Goal: Transaction & Acquisition: Obtain resource

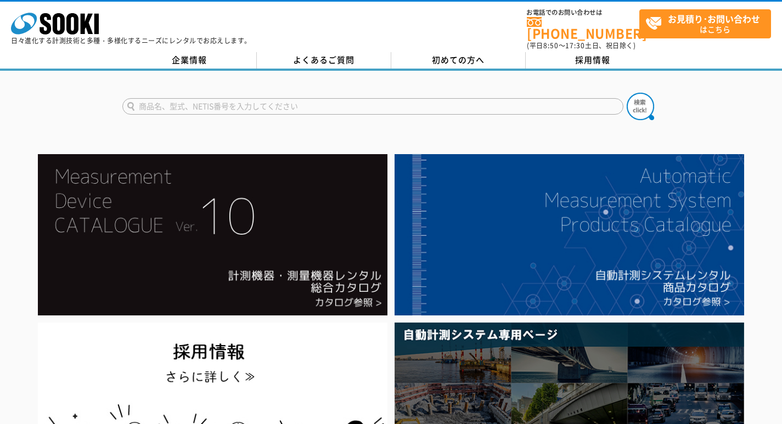
click at [171, 103] on input "text" at bounding box center [372, 106] width 501 height 16
type input "LN100"
click at [627, 93] on button at bounding box center [640, 106] width 27 height 27
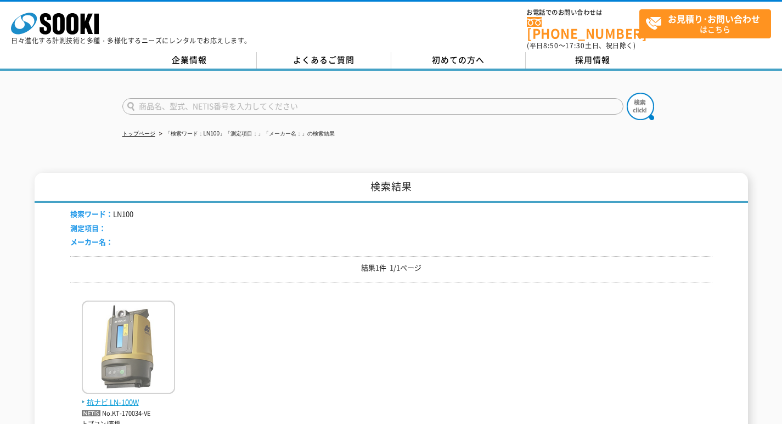
drag, startPoint x: 102, startPoint y: 405, endPoint x: 121, endPoint y: 393, distance: 22.4
click at [121, 393] on div "杭ナビ LN-100W No.KT-170034-VE トプコン/座標" at bounding box center [128, 365] width 93 height 128
click at [121, 397] on span "杭ナビ LN-100W" at bounding box center [128, 403] width 93 height 12
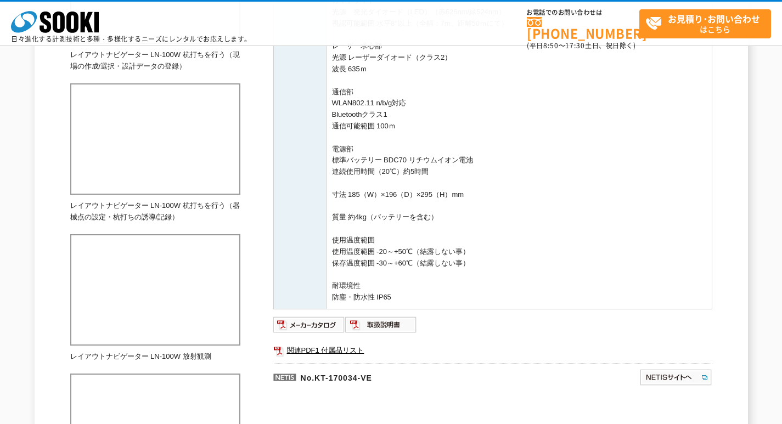
scroll to position [579, 0]
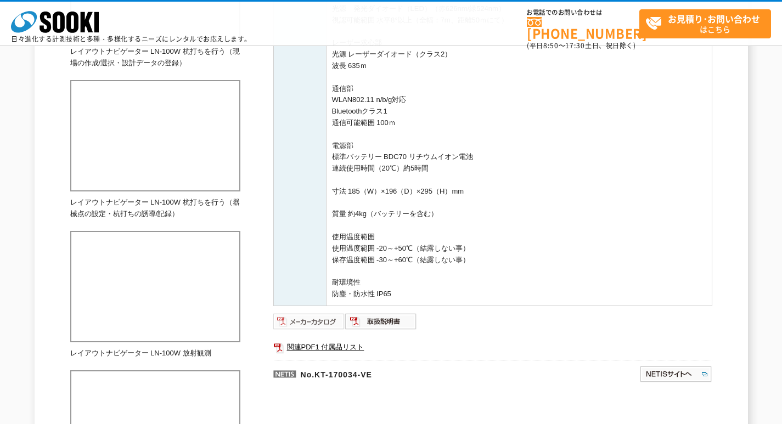
click at [300, 316] on img at bounding box center [309, 322] width 72 height 18
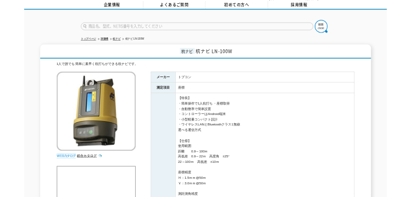
scroll to position [0, 0]
